Goal: Find specific page/section: Find specific page/section

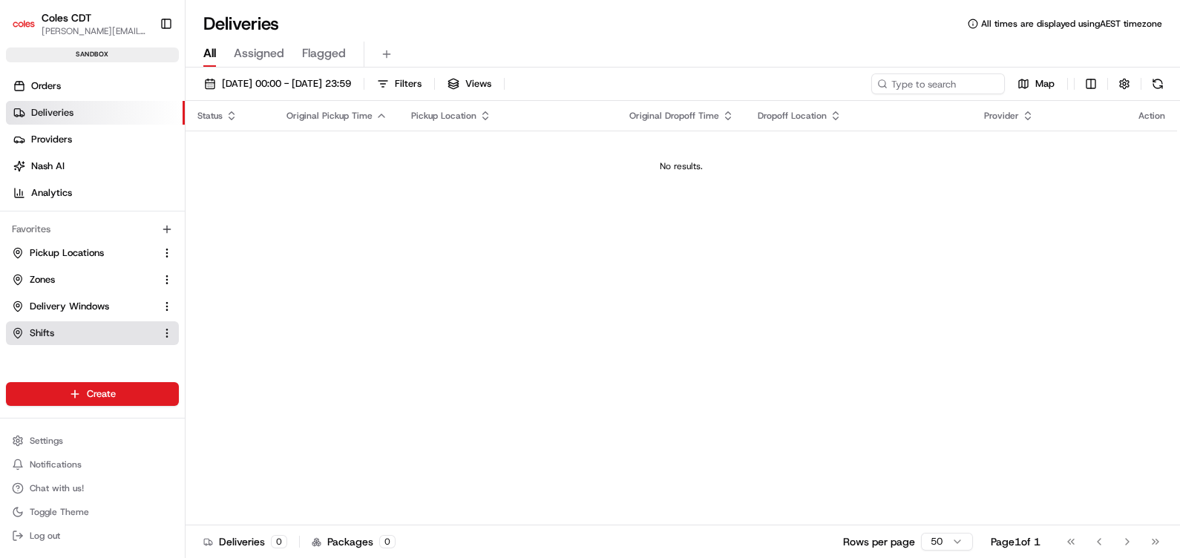
click at [43, 336] on span "Shifts" at bounding box center [42, 333] width 24 height 13
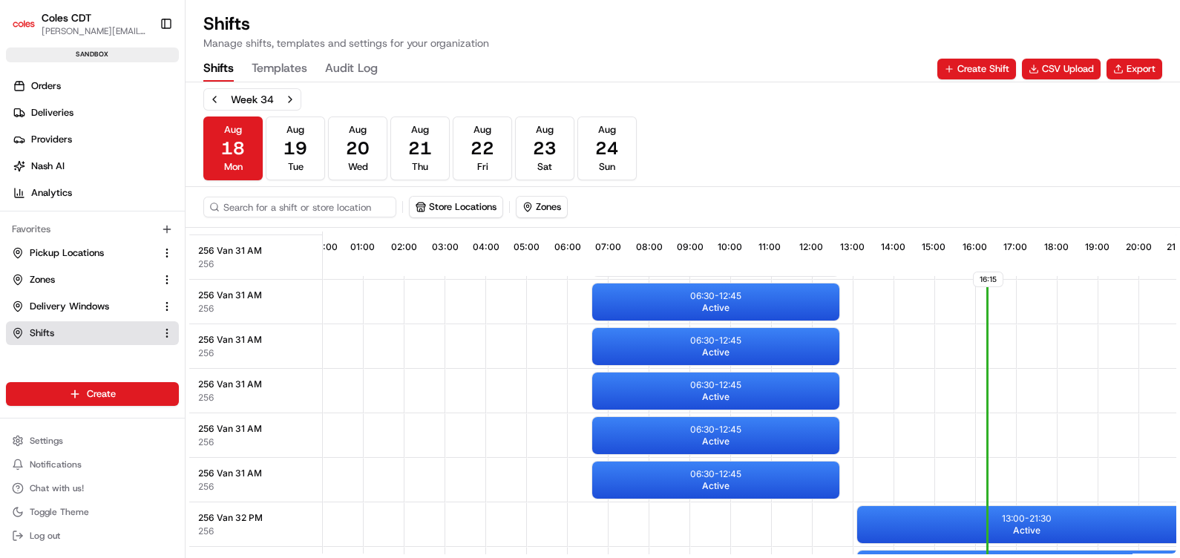
scroll to position [19, 0]
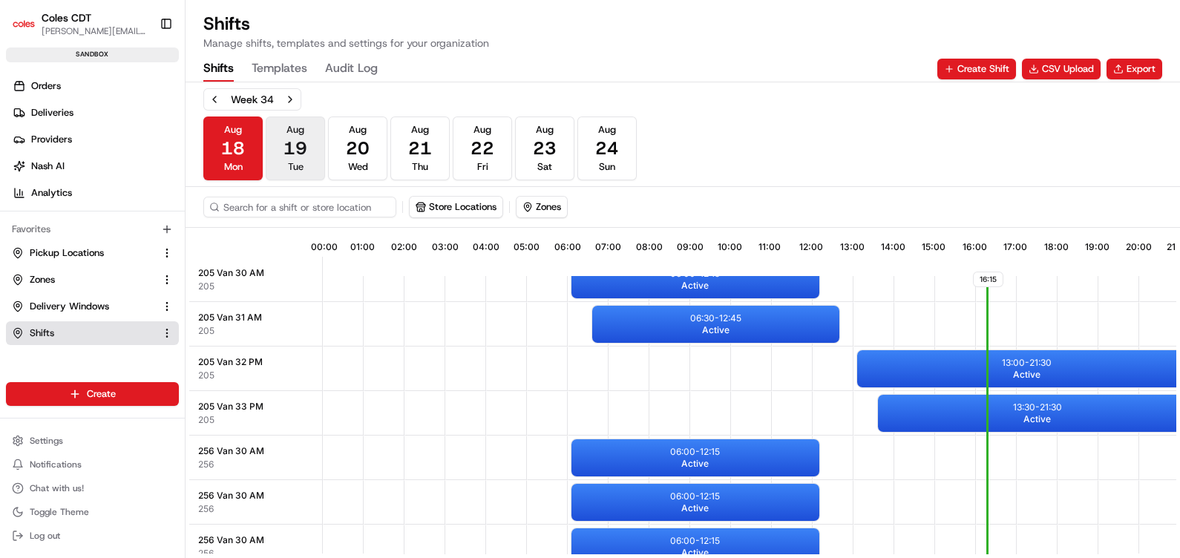
click at [304, 148] on span "19" at bounding box center [295, 149] width 24 height 24
